Goal: Information Seeking & Learning: Find specific fact

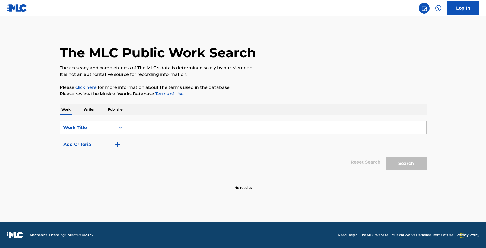
click at [160, 130] on input "Search Form" at bounding box center [275, 127] width 301 height 13
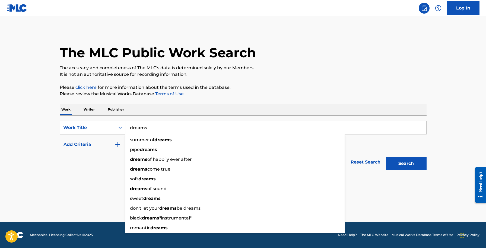
type input "dreams"
click at [107, 144] on button "Add Criteria" at bounding box center [93, 145] width 66 height 14
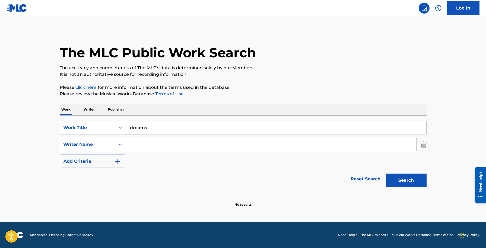
click at [142, 143] on input "Search Form" at bounding box center [270, 144] width 291 height 13
type input "nicks"
click at [386, 174] on button "Search" at bounding box center [406, 181] width 41 height 14
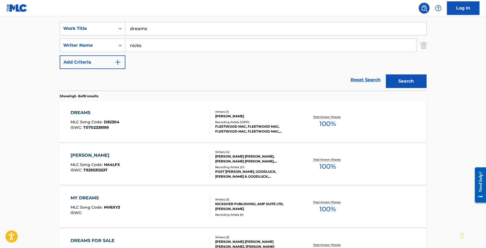
scroll to position [100, 0]
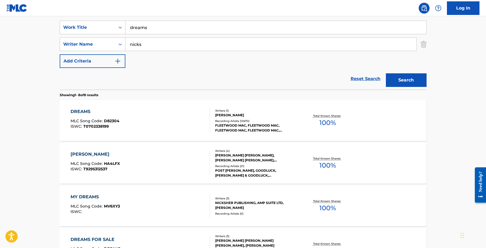
click at [243, 113] on div "[PERSON_NAME]" at bounding box center [256, 115] width 82 height 5
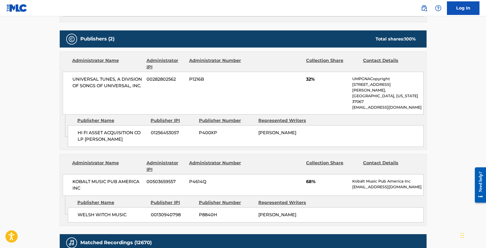
scroll to position [420, 0]
